Goal: Check status: Verify the current state of an ongoing process or item

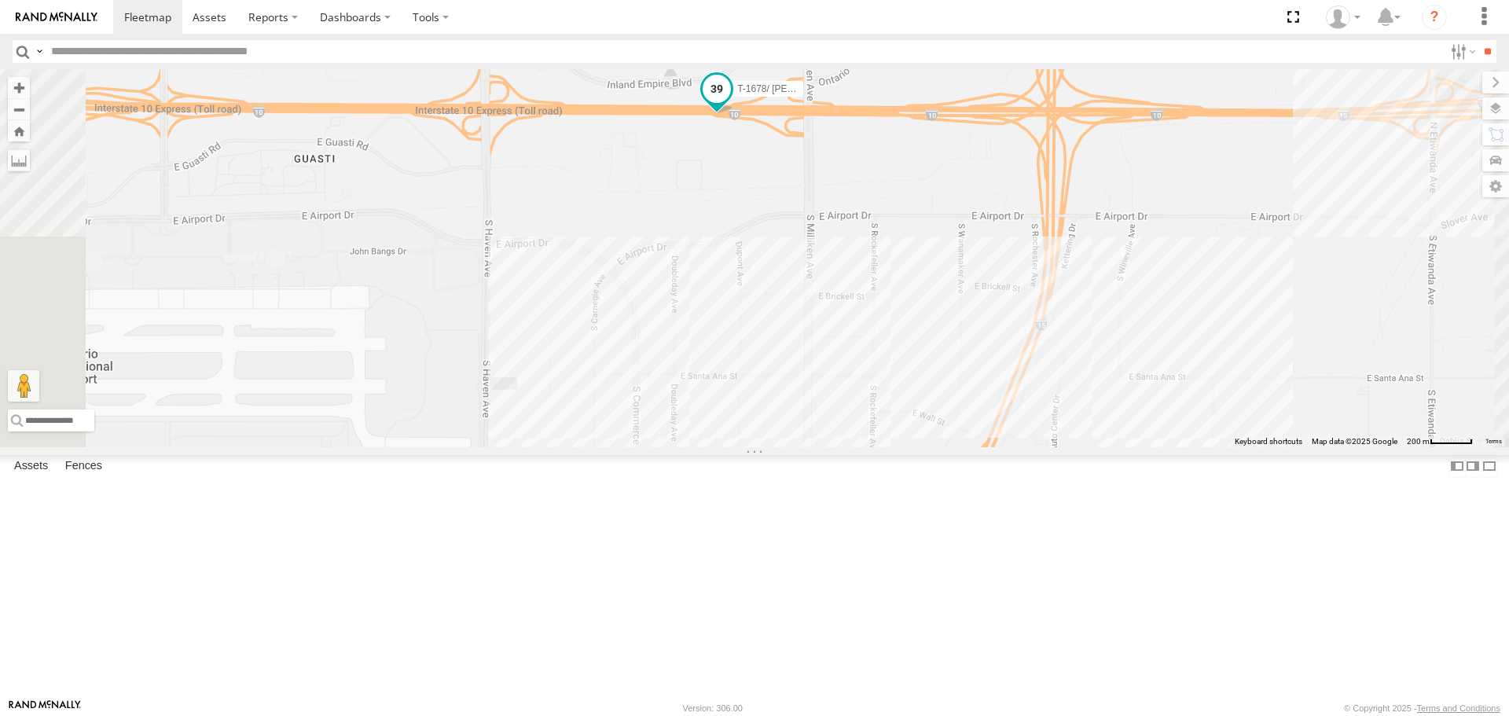
click at [850, 95] on span "T-1678/ [PERSON_NAME]" at bounding box center [793, 89] width 112 height 11
click at [738, 97] on label at bounding box center [723, 91] width 31 height 11
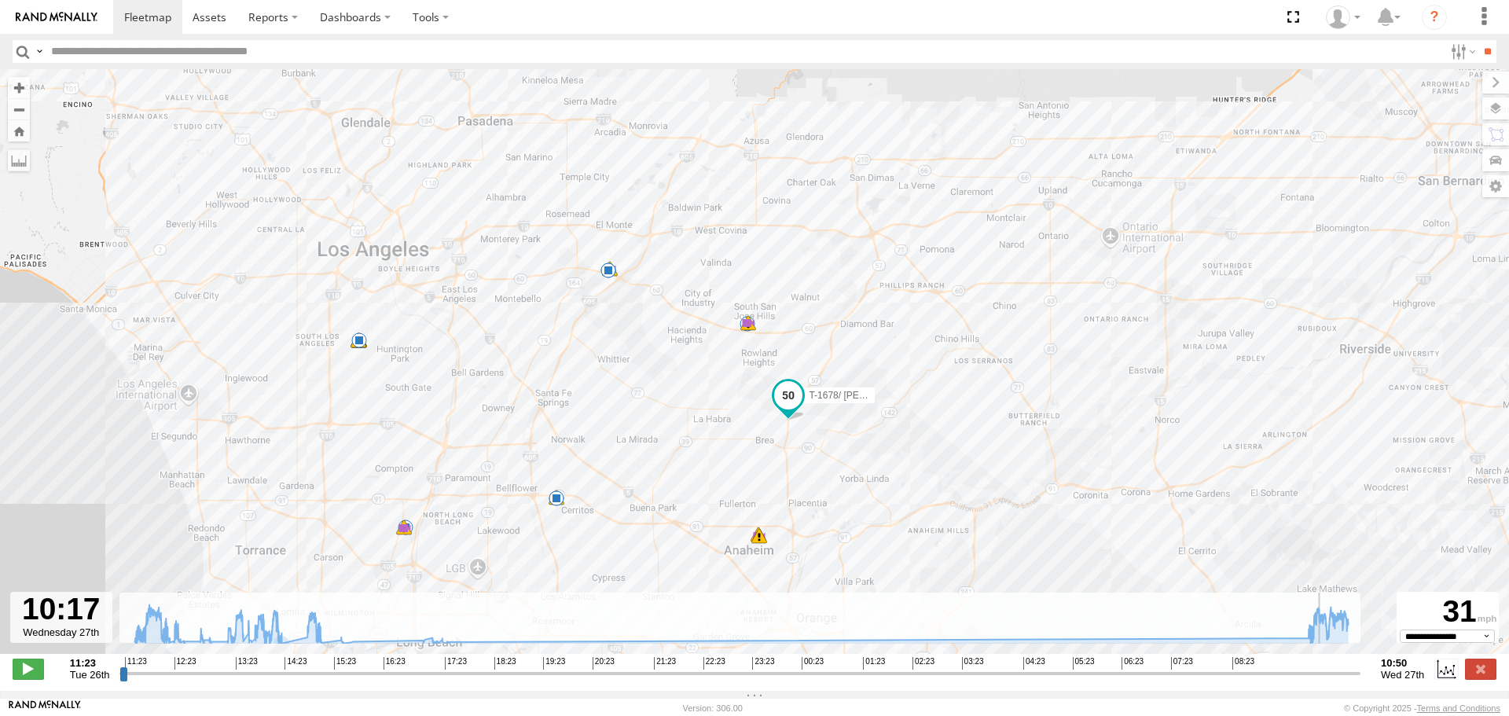
drag, startPoint x: 123, startPoint y: 683, endPoint x: 1315, endPoint y: 643, distance: 1192.5
click at [1315, 666] on input "range" at bounding box center [740, 673] width 1241 height 15
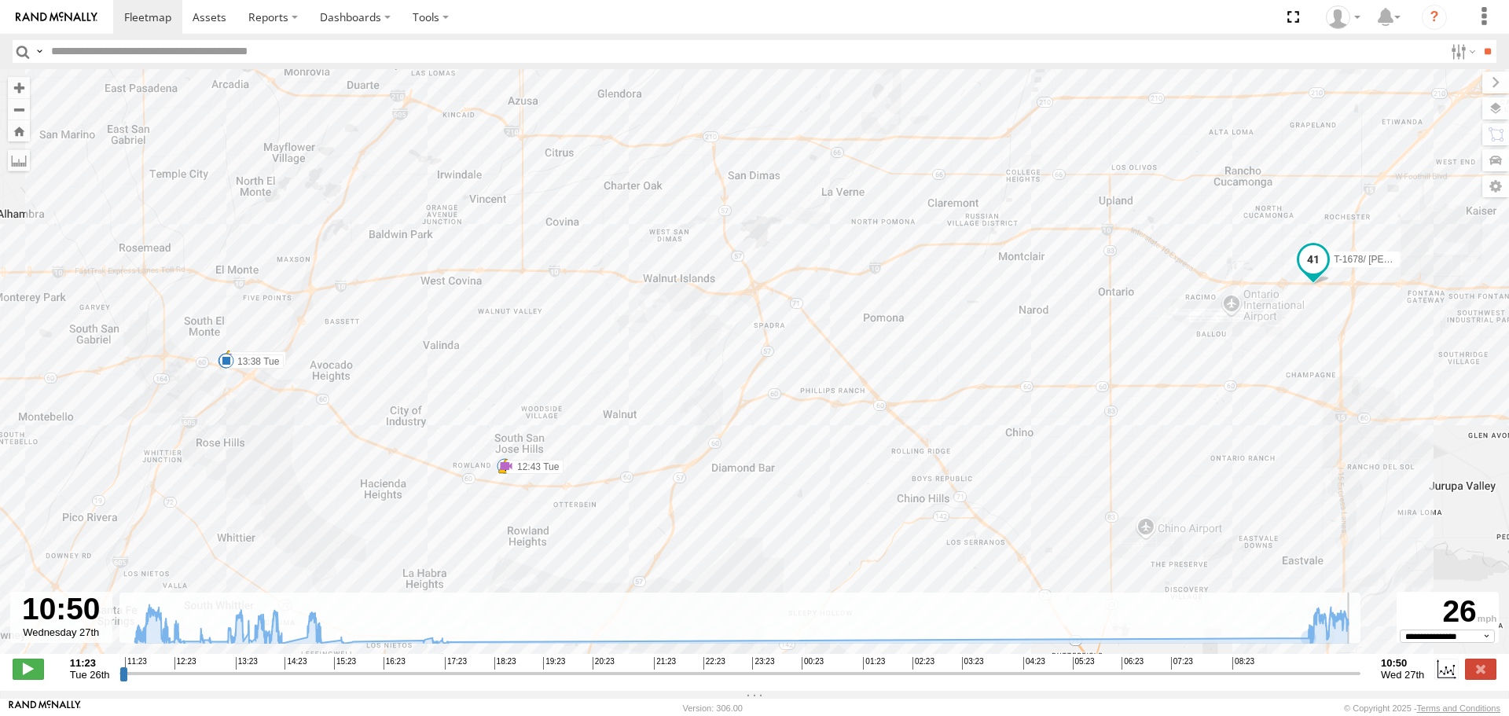
drag, startPoint x: 1316, startPoint y: 685, endPoint x: 1404, endPoint y: 672, distance: 88.9
type input "**********"
click at [1361, 672] on input "range" at bounding box center [740, 673] width 1241 height 15
click at [64, 15] on img at bounding box center [57, 17] width 82 height 11
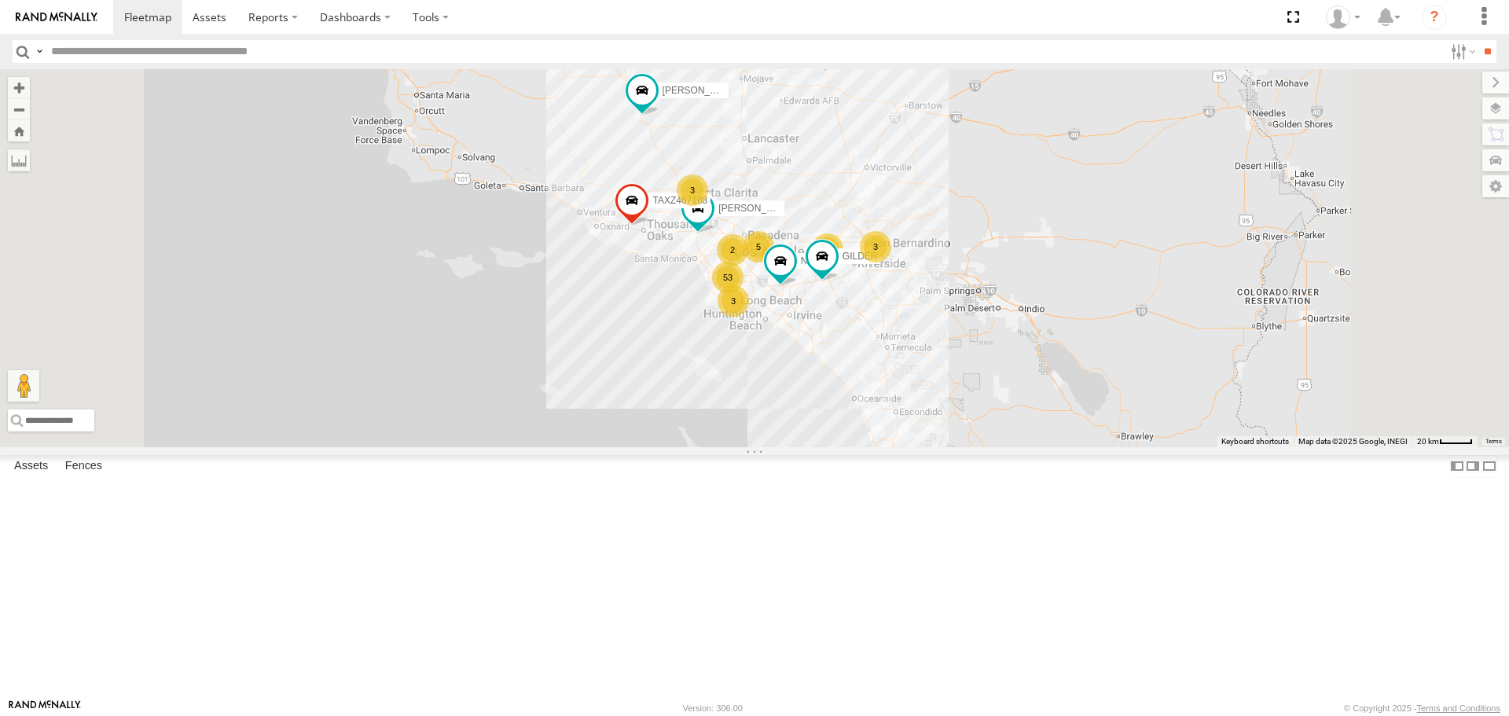
click at [738, 240] on div "3 53 3 5 TAXZ467188 5 [PERSON_NAME]/T-1688 2 [PERSON_NAME]/272077 3 NILLS 2 [PE…" at bounding box center [754, 257] width 1509 height 377
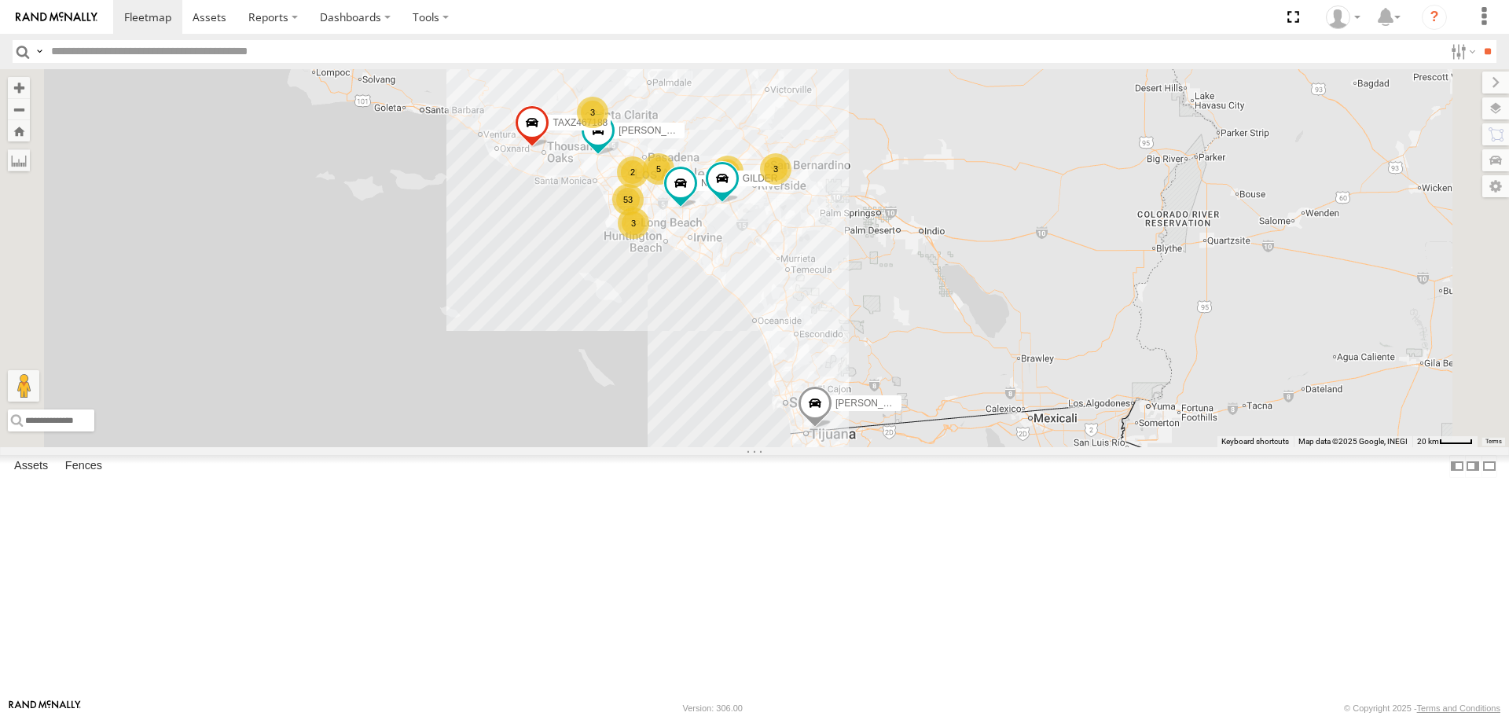
drag, startPoint x: 989, startPoint y: 285, endPoint x: 879, endPoint y: 200, distance: 138.5
click at [879, 200] on div "3 53 3 5 TAXZ467188 5 [PERSON_NAME]/T-1688 2 [PERSON_NAME]/272077 3 NILLS 2 [PE…" at bounding box center [754, 257] width 1509 height 377
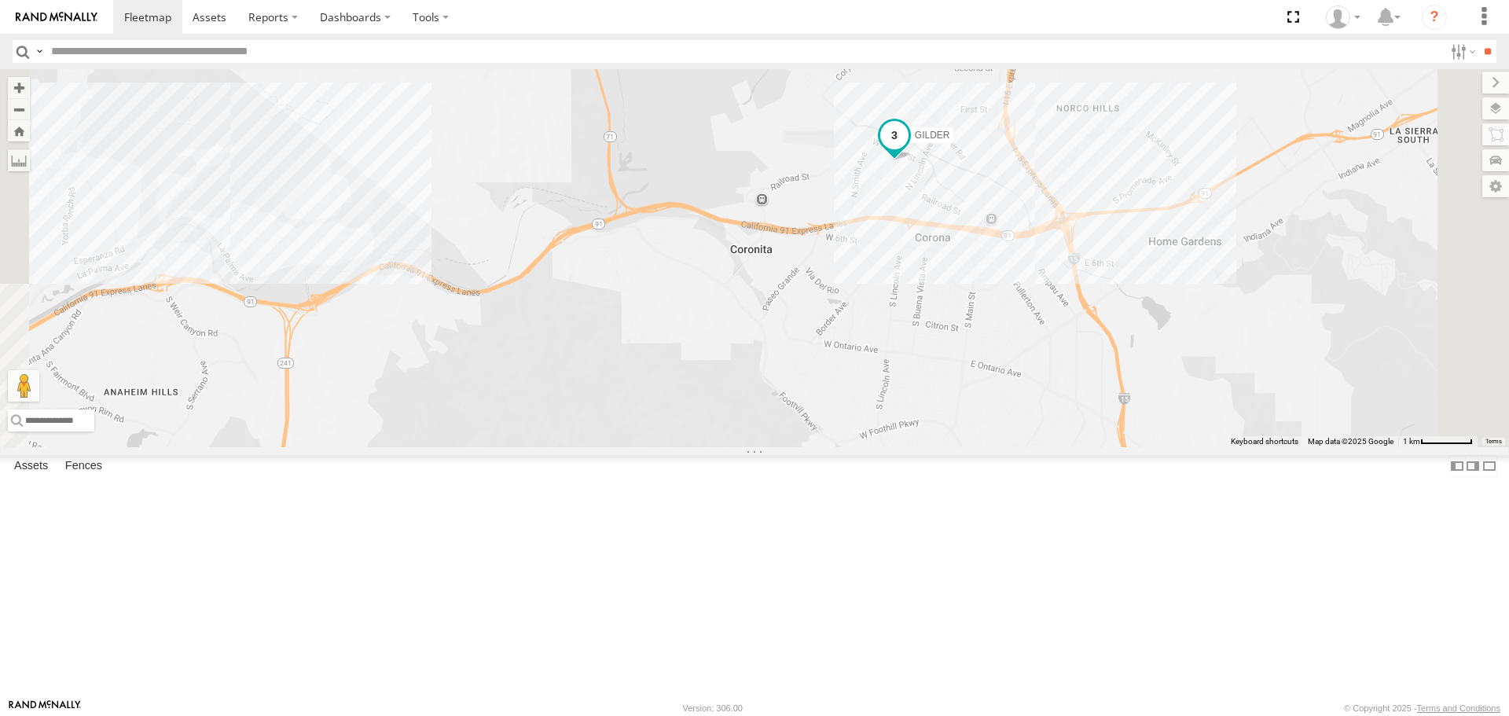
click at [951, 141] on span "GILDER" at bounding box center [932, 135] width 35 height 11
click at [916, 142] on label at bounding box center [900, 136] width 31 height 11
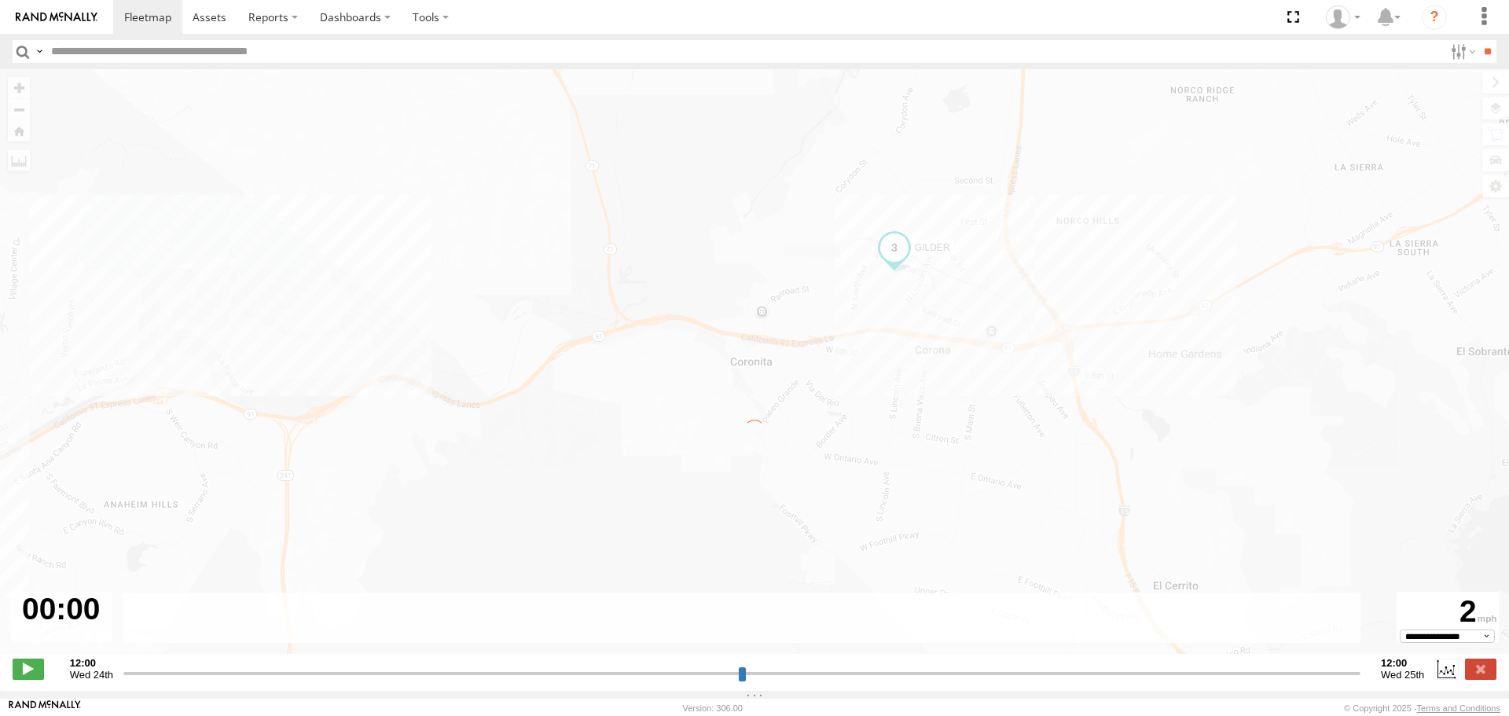
type input "**********"
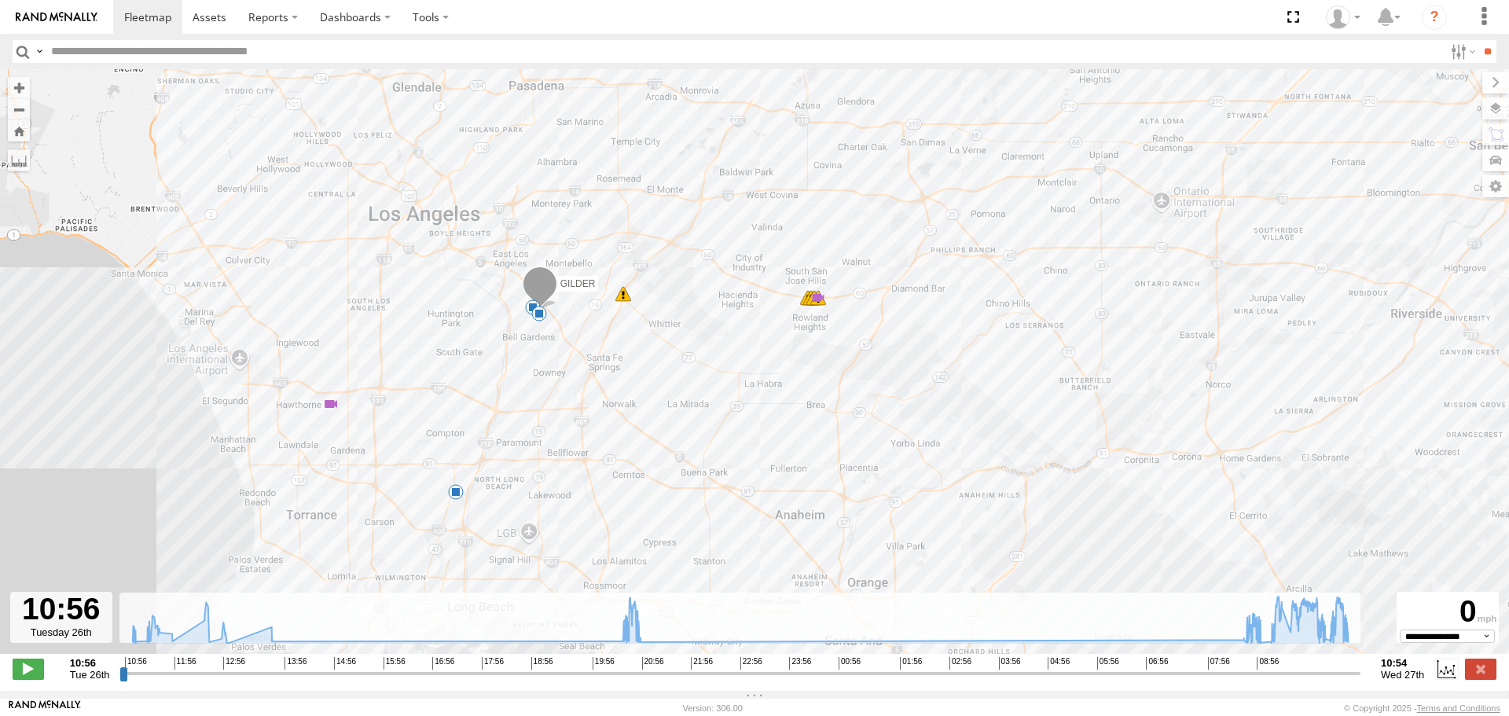
click at [53, 20] on img at bounding box center [57, 17] width 82 height 11
